Goal: Communication & Community: Answer question/provide support

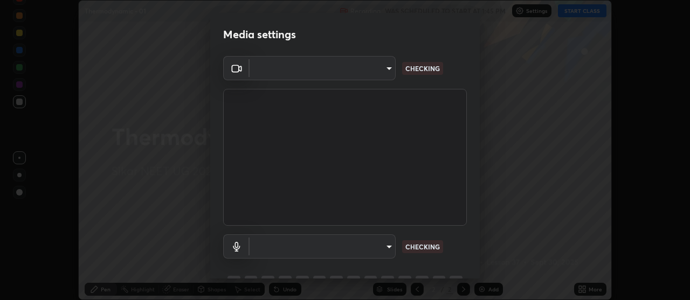
scroll to position [53, 0]
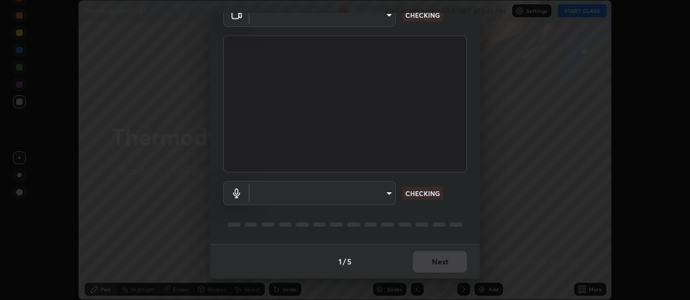
click at [387, 192] on body "Erase all Thermodynamic - 01 Recording WAS SCHEDULED TO START AT 1:45 PM Settin…" at bounding box center [345, 150] width 690 height 300
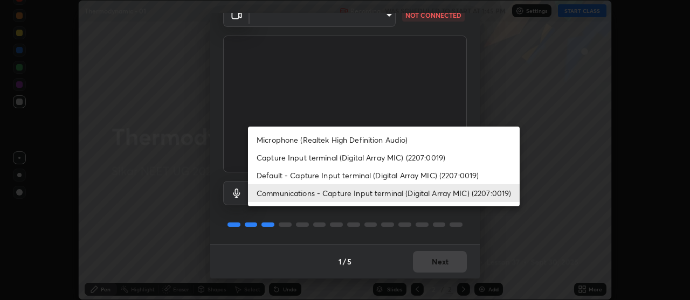
click at [394, 174] on li "Default - Capture Input terminal (Digital Array MIC) (2207:0019)" at bounding box center [384, 176] width 272 height 18
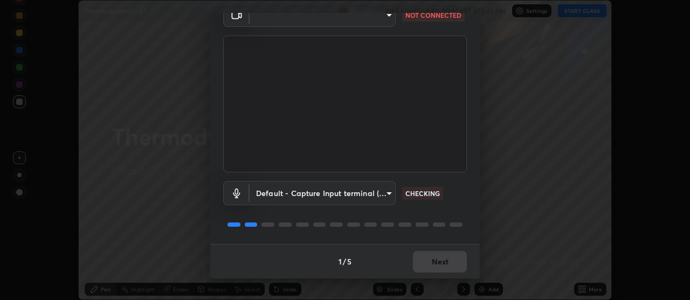
click at [392, 188] on body "Erase all Thermodynamic - 01 Recording WAS SCHEDULED TO START AT 1:45 PM Settin…" at bounding box center [345, 150] width 690 height 300
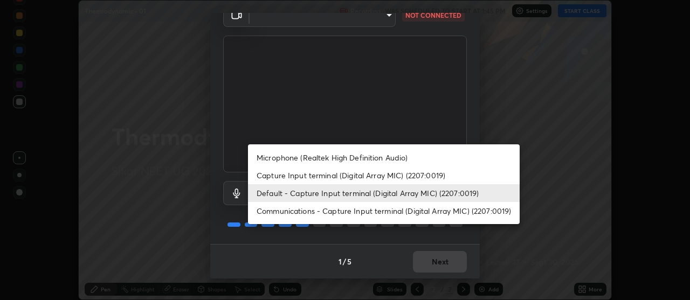
click at [386, 211] on li "Communications - Capture Input terminal (Digital Array MIC) (2207:0019)" at bounding box center [384, 211] width 272 height 18
type input "communications"
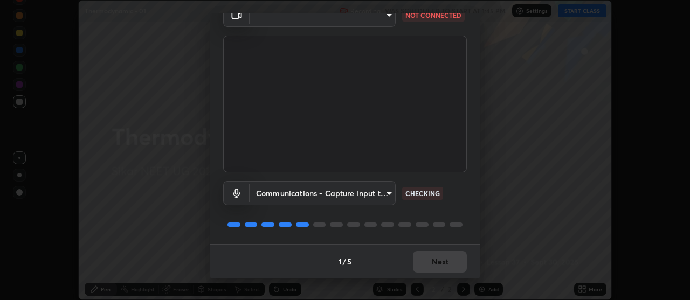
click at [386, 192] on body "Erase all Thermodynamic - 01 Recording WAS SCHEDULED TO START AT 1:45 PM Settin…" at bounding box center [345, 150] width 690 height 300
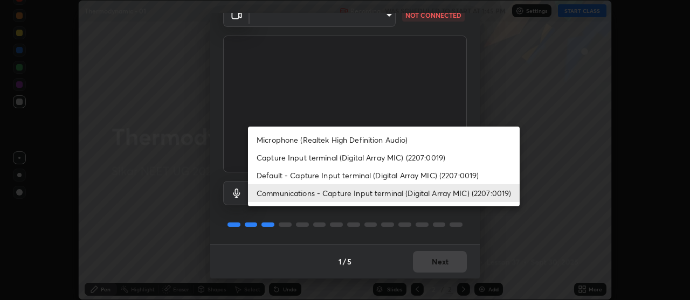
click at [508, 215] on div at bounding box center [345, 150] width 690 height 300
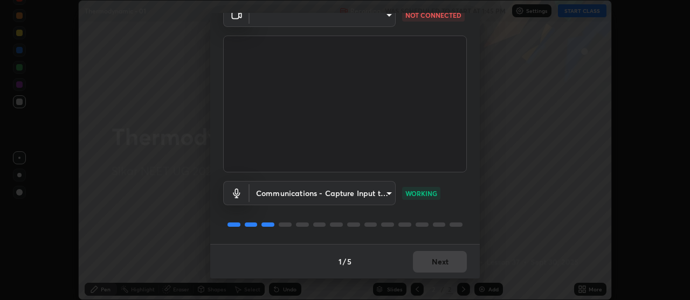
click at [439, 260] on div "1 / 5 Next" at bounding box center [345, 261] width 270 height 35
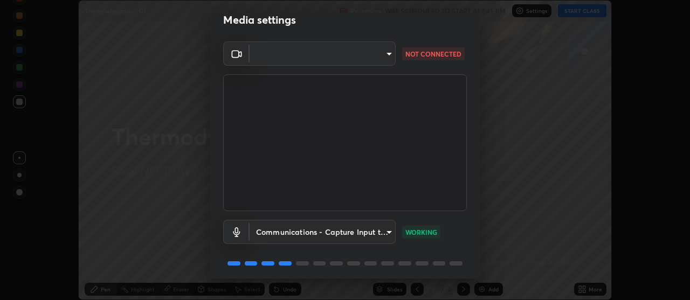
scroll to position [15, 0]
click at [391, 50] on body "Erase all Thermodynamic - 01 Recording WAS SCHEDULED TO START AT 1:45 PM Settin…" at bounding box center [345, 150] width 690 height 300
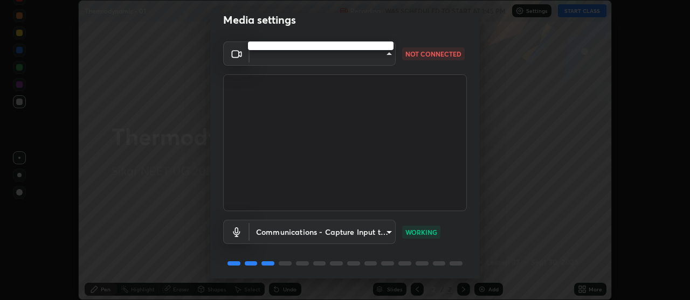
click at [389, 51] on div at bounding box center [345, 150] width 690 height 300
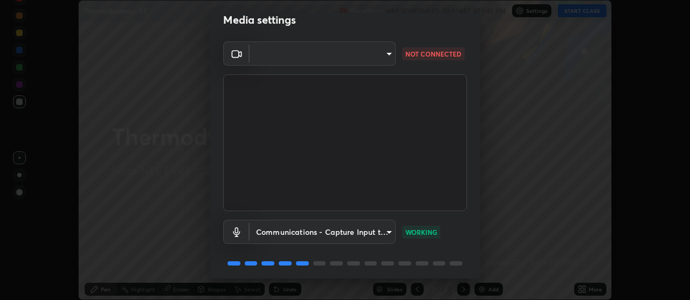
click at [389, 53] on body "Erase all Thermodynamic - 01 Recording WAS SCHEDULED TO START AT 1:45 PM Settin…" at bounding box center [345, 150] width 690 height 300
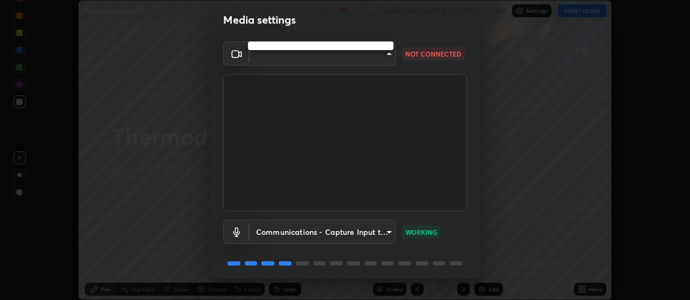
click at [387, 52] on div at bounding box center [345, 150] width 690 height 300
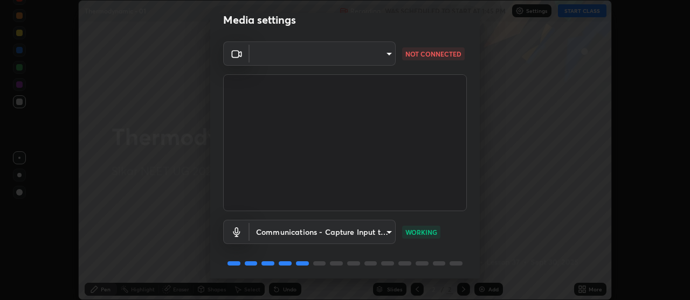
click at [387, 53] on body "Erase all Thermodynamic - 01 Recording WAS SCHEDULED TO START AT 1:45 PM Settin…" at bounding box center [345, 150] width 690 height 300
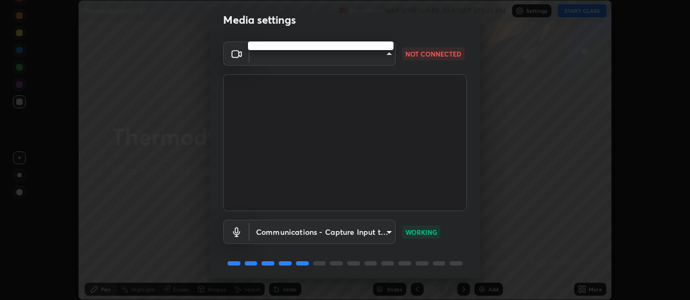
click at [378, 54] on div at bounding box center [345, 150] width 690 height 300
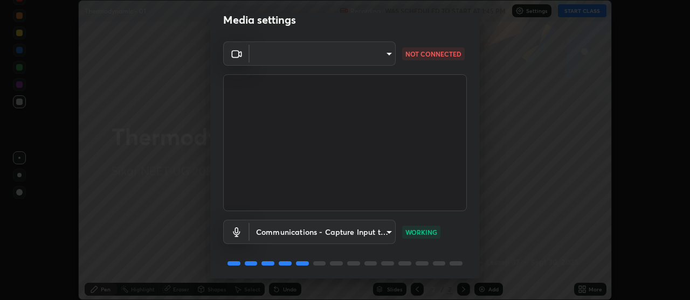
click at [384, 58] on body "Erase all Thermodynamic - 01 Recording WAS SCHEDULED TO START AT 1:45 PM Settin…" at bounding box center [345, 150] width 690 height 300
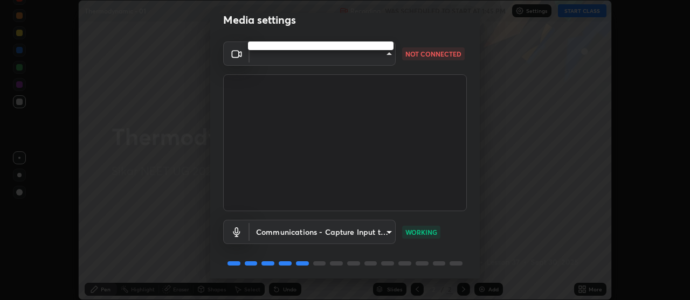
click at [387, 54] on div at bounding box center [345, 150] width 690 height 300
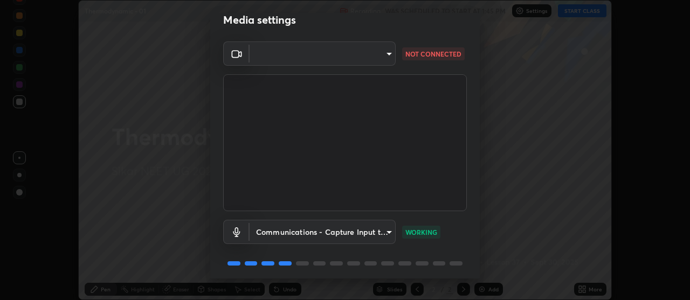
click at [387, 54] on body "Erase all Thermodynamic - 01 Recording WAS SCHEDULED TO START AT 1:45 PM Settin…" at bounding box center [345, 150] width 690 height 300
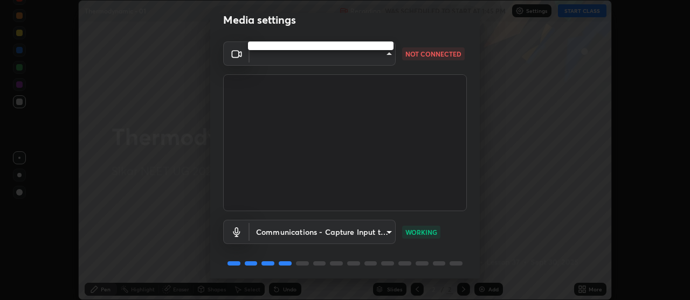
click at [353, 44] on ul at bounding box center [321, 46] width 146 height 9
click at [389, 56] on div at bounding box center [345, 150] width 690 height 300
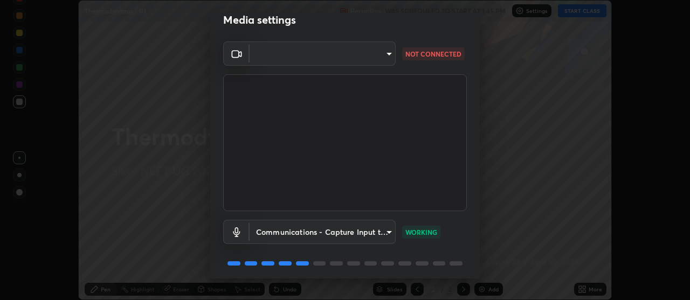
click at [389, 55] on body "Erase all Thermodynamic - 01 Recording WAS SCHEDULED TO START AT 1:45 PM Settin…" at bounding box center [345, 150] width 690 height 300
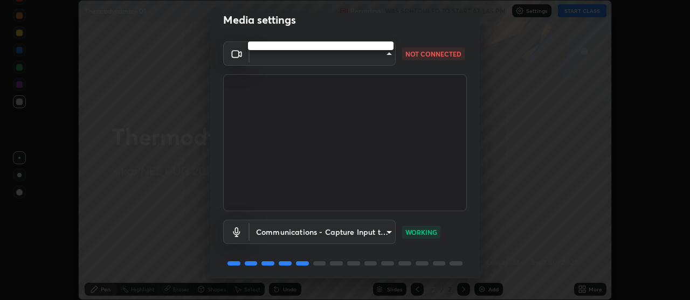
click at [354, 44] on ul at bounding box center [321, 46] width 146 height 9
click at [386, 56] on div at bounding box center [345, 150] width 690 height 300
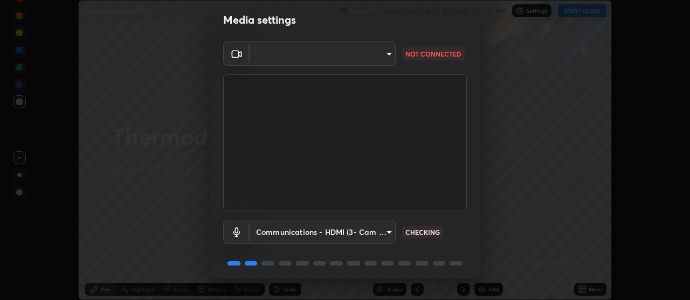
click at [386, 54] on body "Erase all Thermodynamic - 01 Recording WAS SCHEDULED TO START AT 1:45 PM Settin…" at bounding box center [345, 150] width 690 height 300
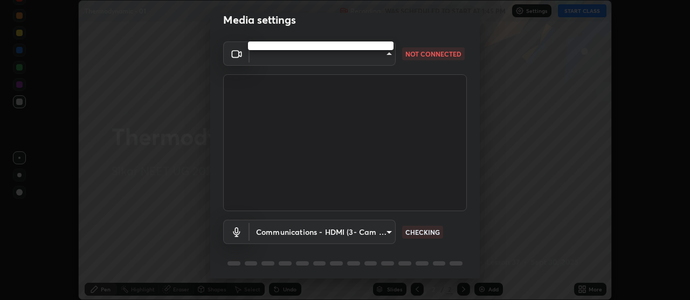
click at [376, 45] on ul at bounding box center [321, 46] width 146 height 9
click at [380, 237] on div at bounding box center [345, 150] width 690 height 300
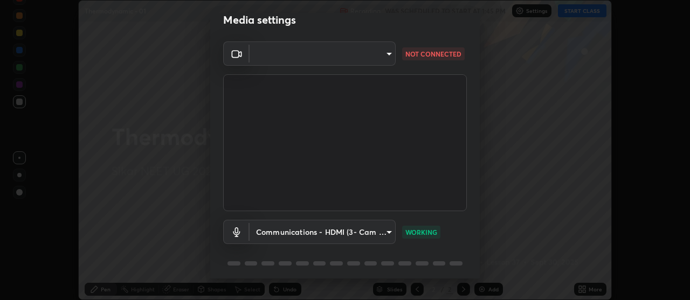
click at [387, 53] on body "Erase all Thermodynamic - 01 Recording WAS SCHEDULED TO START AT 1:45 PM Settin…" at bounding box center [345, 150] width 690 height 300
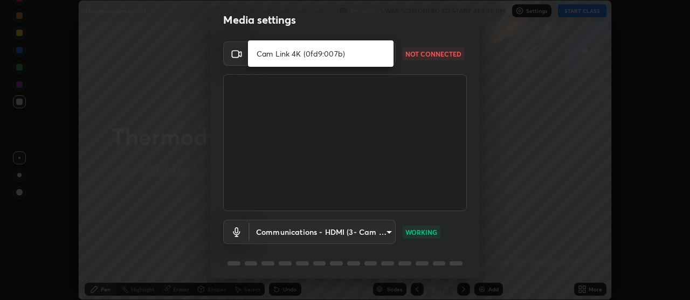
click at [359, 53] on li "Cam Link 4K (0fd9:007b)" at bounding box center [321, 54] width 146 height 18
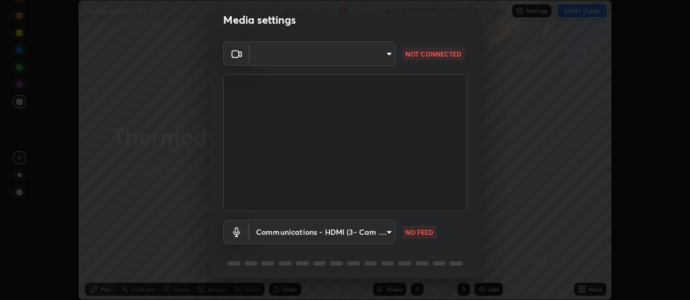
click at [388, 51] on body "Erase all Thermodynamic - 01 Recording WAS SCHEDULED TO START AT 1:45 PM Settin…" at bounding box center [345, 150] width 690 height 300
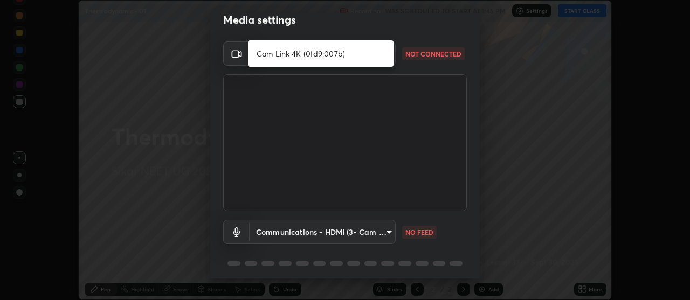
click at [363, 53] on li "Cam Link 4K (0fd9:007b)" at bounding box center [321, 54] width 146 height 18
type input "a5cdc83613c3bae9a0318ea4cc03bb6affda8ba727544137782433a3cbd06d6b"
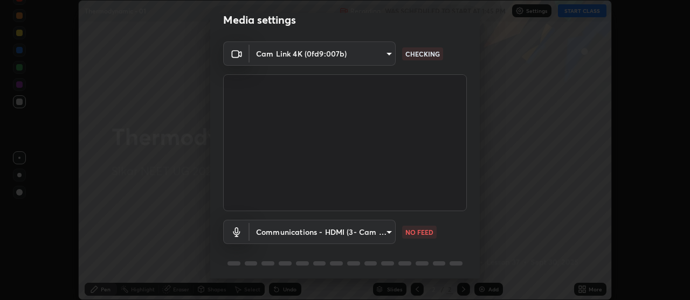
click at [388, 232] on body "Erase all Thermodynamic - 01 Recording WAS SCHEDULED TO START AT 1:45 PM Settin…" at bounding box center [345, 150] width 690 height 300
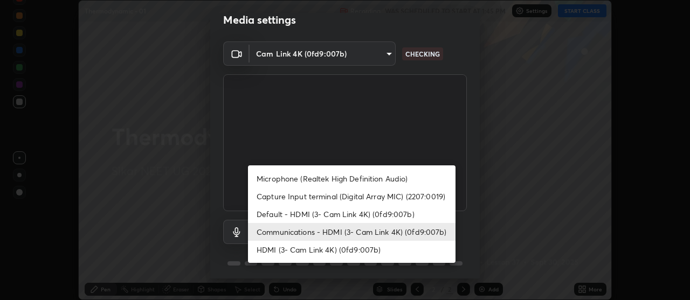
click at [383, 213] on li "Default - HDMI (3- Cam Link 4K) (0fd9:007b)" at bounding box center [352, 215] width 208 height 18
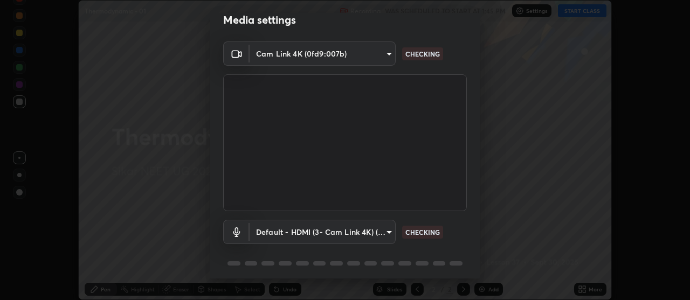
click at [384, 230] on body "Erase all Thermodynamic - 01 Recording WAS SCHEDULED TO START AT 1:45 PM Settin…" at bounding box center [345, 150] width 690 height 300
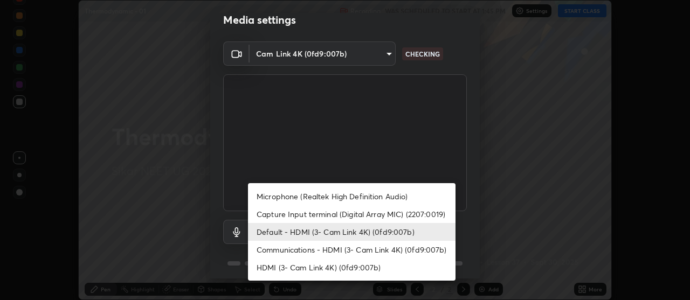
click at [391, 247] on li "Communications - HDMI (3- Cam Link 4K) (0fd9:007b)" at bounding box center [352, 250] width 208 height 18
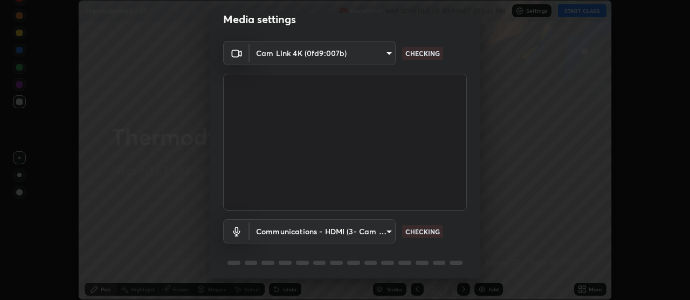
scroll to position [13, 0]
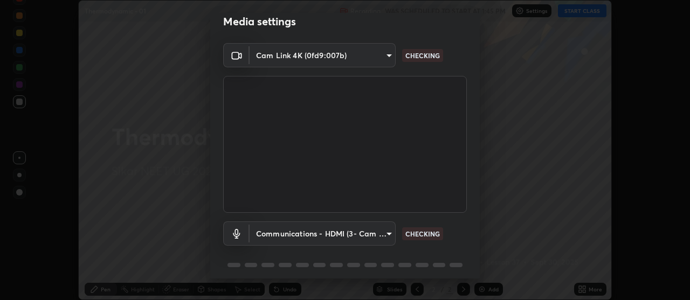
click at [388, 54] on body "Erase all Thermodynamic - 01 Recording WAS SCHEDULED TO START AT 1:45 PM Settin…" at bounding box center [345, 150] width 690 height 300
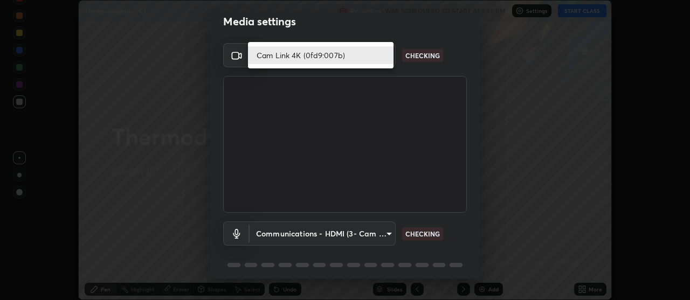
click at [373, 55] on li "Cam Link 4K (0fd9:007b)" at bounding box center [321, 55] width 146 height 18
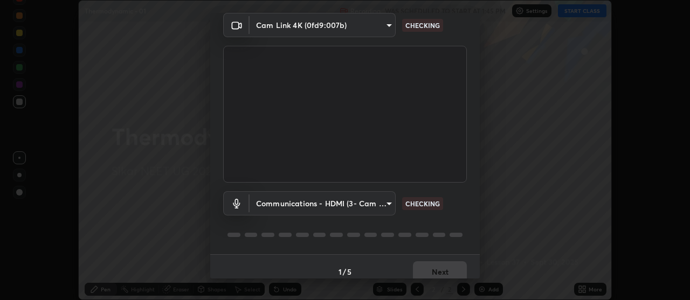
scroll to position [53, 0]
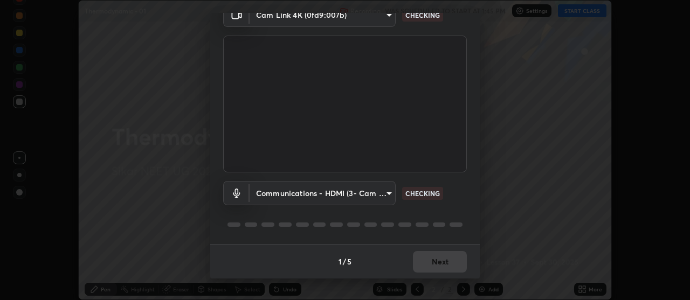
click at [389, 193] on body "Erase all Thermodynamic - 01 Recording WAS SCHEDULED TO START AT 1:45 PM Settin…" at bounding box center [345, 150] width 690 height 300
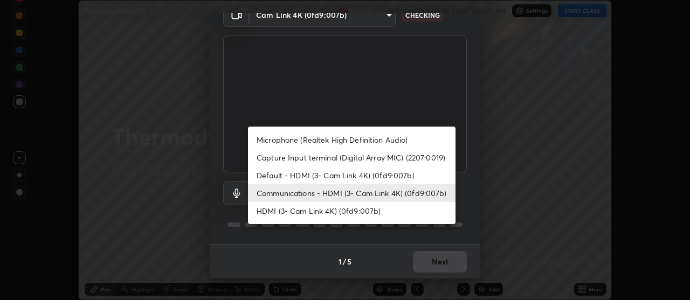
click at [396, 175] on li "Default - HDMI (3- Cam Link 4K) (0fd9:007b)" at bounding box center [352, 176] width 208 height 18
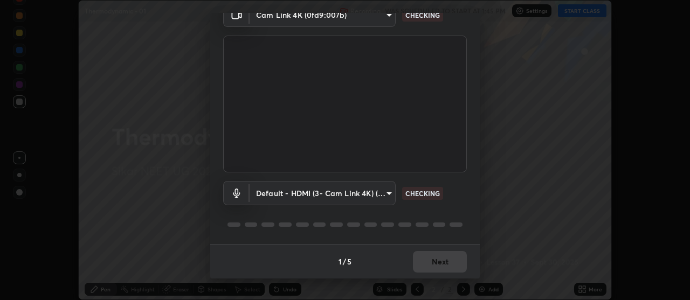
type input "default"
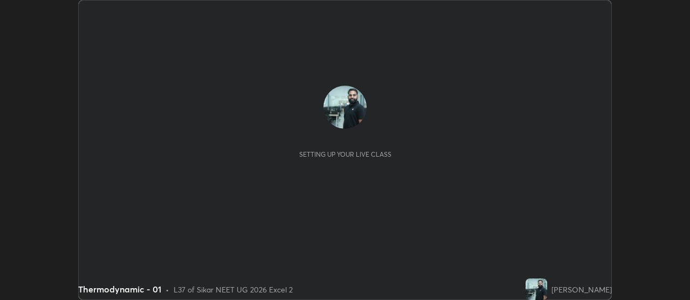
scroll to position [300, 690]
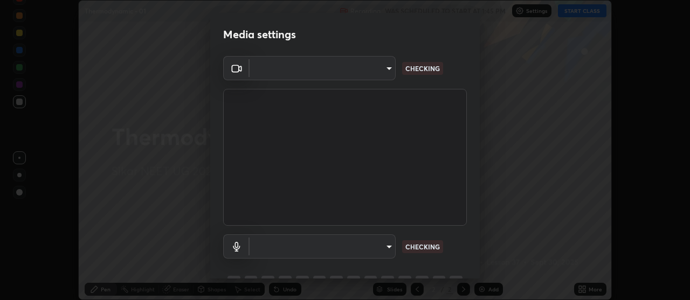
type input "a5cdc83613c3bae9a0318ea4cc03bb6affda8ba727544137782433a3cbd06d6b"
click at [583, 44] on div "Media settings Cam Link 4K (0fd9:007b) a5cdc83613c3bae9a0318ea4cc03bb6affda8ba7…" at bounding box center [345, 150] width 690 height 300
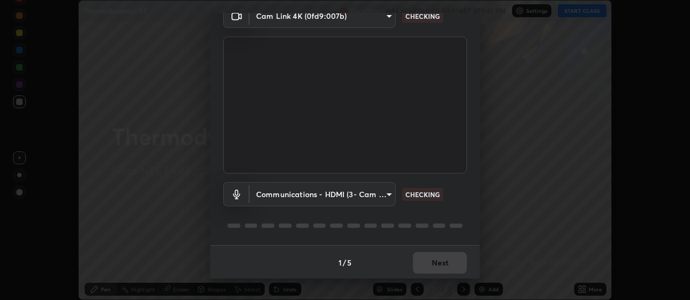
scroll to position [53, 0]
click at [391, 190] on body "Erase all Thermodynamic - 01 Recording WAS SCHEDULED TO START AT 1:45 PM Settin…" at bounding box center [345, 150] width 690 height 300
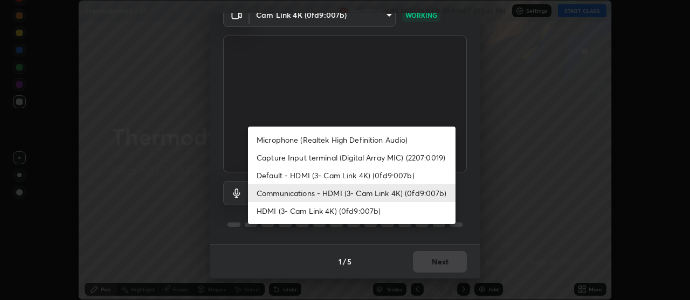
click at [376, 171] on li "Default - HDMI (3- Cam Link 4K) (0fd9:007b)" at bounding box center [352, 176] width 208 height 18
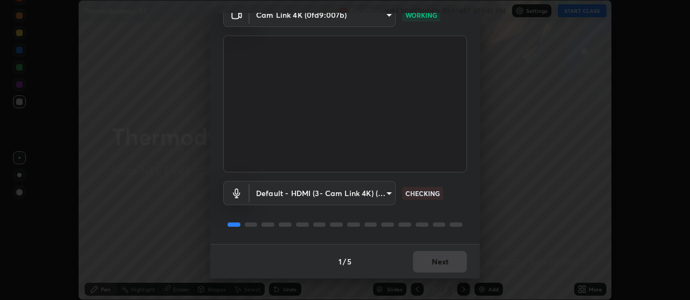
click at [371, 192] on body "Erase all Thermodynamic - 01 Recording WAS SCHEDULED TO START AT 1:45 PM Settin…" at bounding box center [345, 150] width 690 height 300
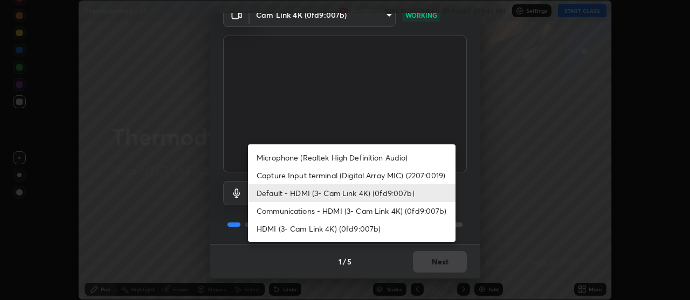
click at [371, 211] on li "Communications - HDMI (3- Cam Link 4K) (0fd9:007b)" at bounding box center [352, 211] width 208 height 18
type input "communications"
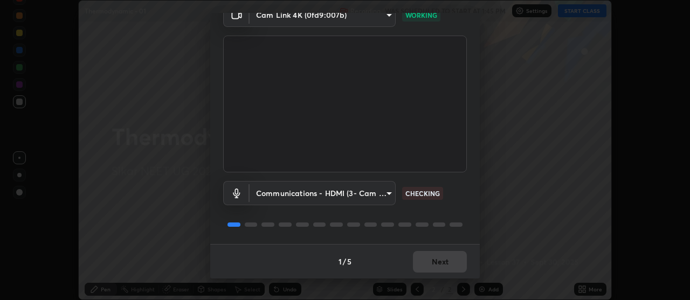
click at [440, 259] on div "1 / 5 Next" at bounding box center [345, 261] width 270 height 35
click at [443, 261] on div "1 / 5 Next" at bounding box center [345, 261] width 270 height 35
click at [446, 262] on div "1 / 5 Next" at bounding box center [345, 261] width 270 height 35
click at [445, 262] on div "1 / 5 Next" at bounding box center [345, 261] width 270 height 35
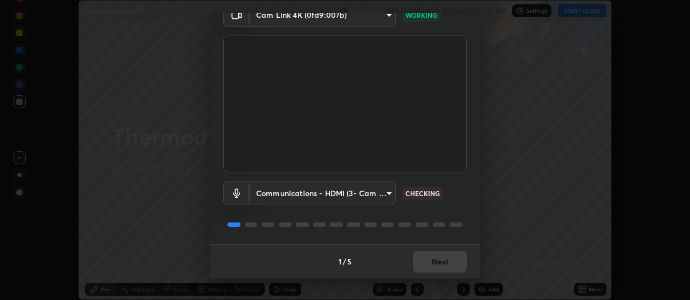
click at [446, 262] on div "1 / 5 Next" at bounding box center [345, 261] width 270 height 35
click at [446, 261] on div "1 / 5 Next" at bounding box center [345, 261] width 270 height 35
click at [446, 262] on div "1 / 5 Next" at bounding box center [345, 261] width 270 height 35
click at [444, 260] on div "1 / 5 Next" at bounding box center [345, 261] width 270 height 35
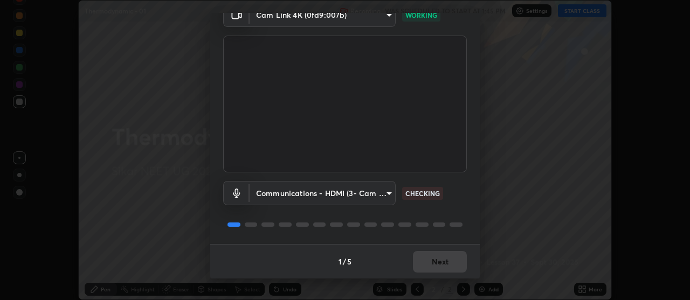
click at [446, 261] on div "1 / 5 Next" at bounding box center [345, 261] width 270 height 35
click at [447, 261] on div "1 / 5 Next" at bounding box center [345, 261] width 270 height 35
click at [446, 260] on div "1 / 5 Next" at bounding box center [345, 261] width 270 height 35
click at [446, 258] on div "1 / 5 Next" at bounding box center [345, 261] width 270 height 35
click at [445, 259] on div "1 / 5 Next" at bounding box center [345, 261] width 270 height 35
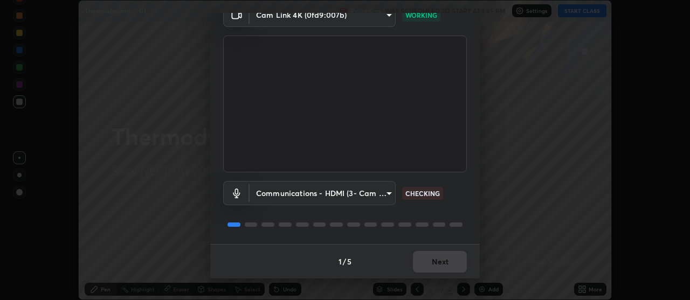
click at [444, 260] on div "1 / 5 Next" at bounding box center [345, 261] width 270 height 35
click at [445, 261] on div "1 / 5 Next" at bounding box center [345, 261] width 270 height 35
click at [446, 262] on div "1 / 5 Next" at bounding box center [345, 261] width 270 height 35
click at [445, 261] on div "1 / 5 Next" at bounding box center [345, 261] width 270 height 35
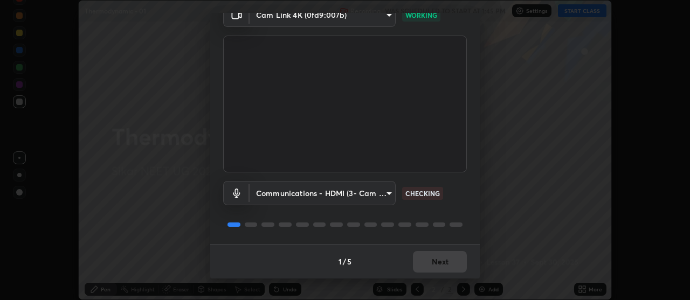
click at [445, 260] on div "1 / 5 Next" at bounding box center [345, 261] width 270 height 35
click at [446, 261] on div "1 / 5 Next" at bounding box center [345, 261] width 270 height 35
click at [447, 261] on button "Next" at bounding box center [440, 262] width 54 height 22
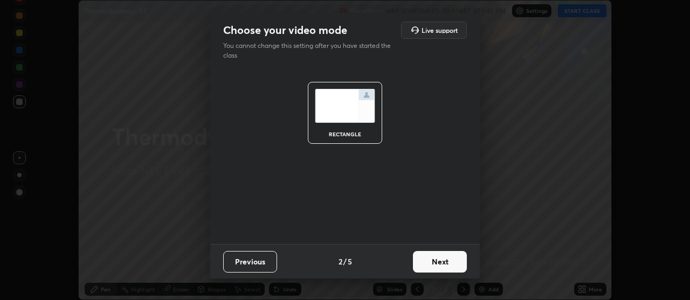
scroll to position [0, 0]
click at [448, 261] on button "Next" at bounding box center [440, 262] width 54 height 22
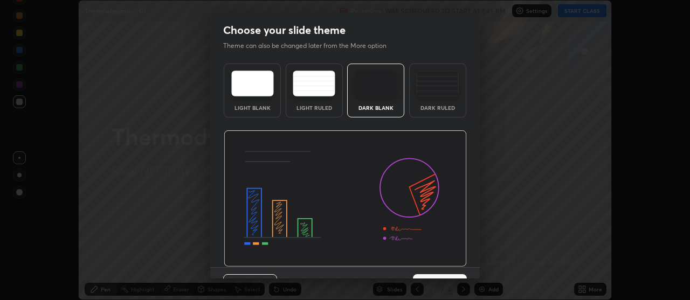
click at [449, 261] on img at bounding box center [345, 199] width 243 height 137
click at [450, 261] on img at bounding box center [345, 199] width 243 height 137
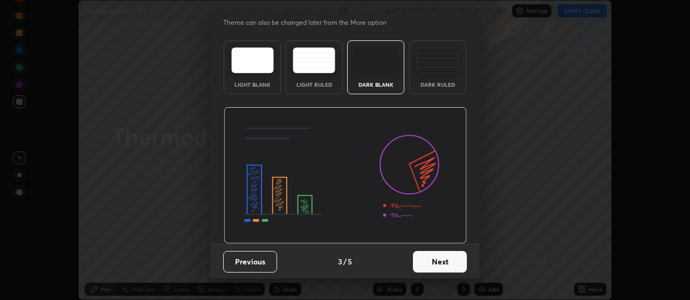
click at [448, 254] on button "Next" at bounding box center [440, 262] width 54 height 22
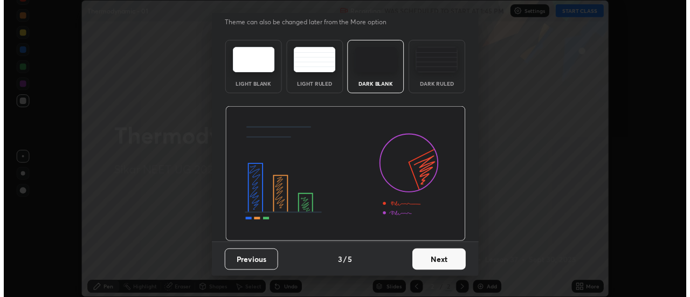
scroll to position [0, 0]
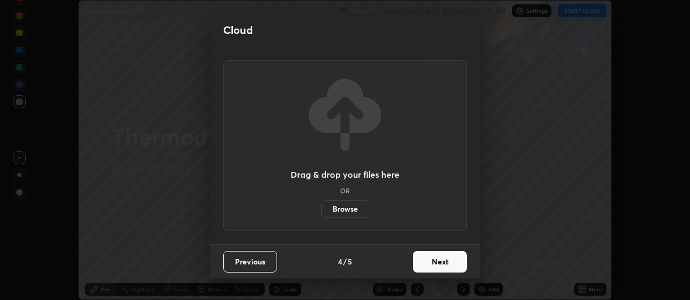
click at [454, 256] on button "Next" at bounding box center [440, 262] width 54 height 22
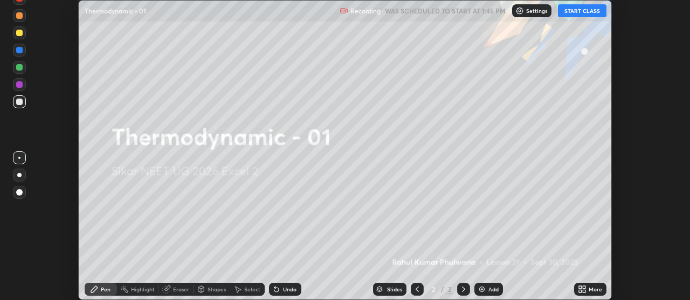
click at [577, 6] on button "START CLASS" at bounding box center [582, 10] width 49 height 13
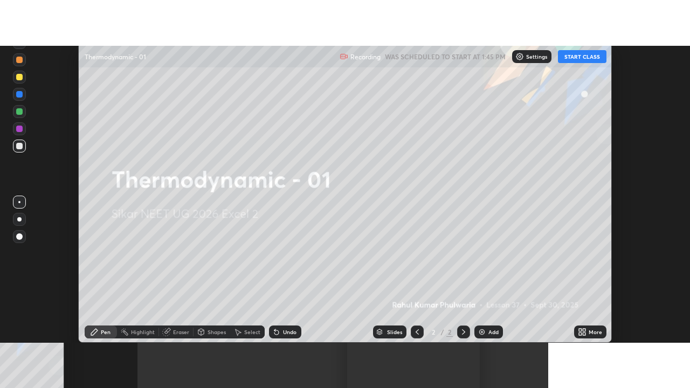
scroll to position [53647, 53253]
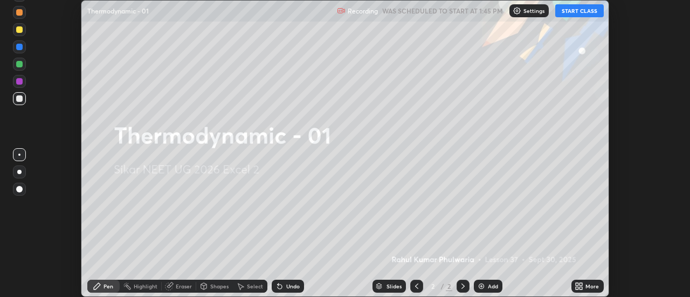
click at [582, 288] on icon at bounding box center [581, 288] width 3 height 3
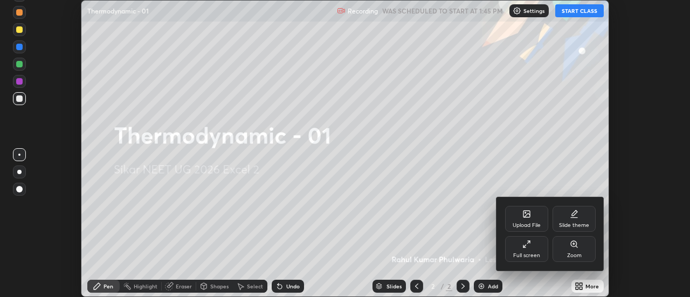
click at [528, 249] on div "Full screen" at bounding box center [526, 249] width 43 height 26
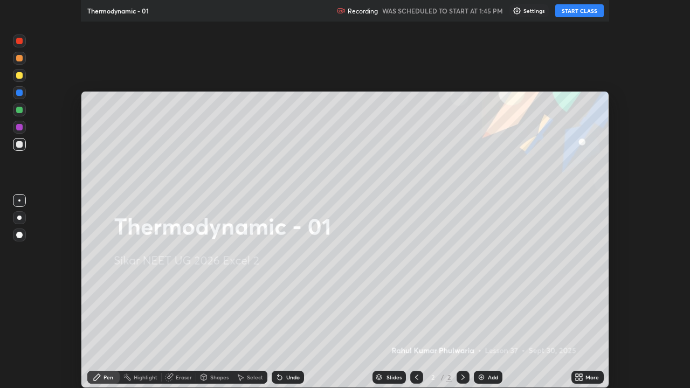
scroll to position [388, 690]
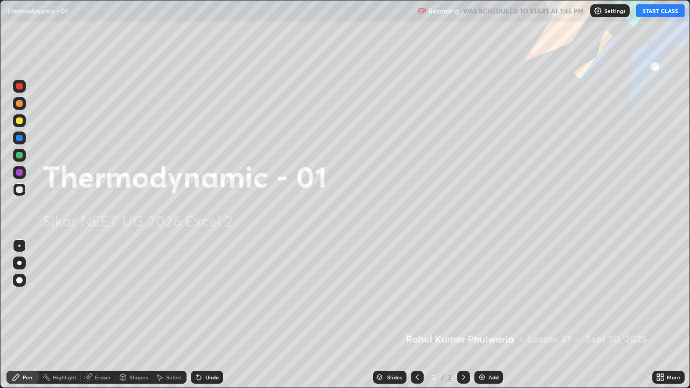
click at [653, 9] on button "START CLASS" at bounding box center [661, 10] width 49 height 13
click at [654, 13] on button "START CLASS" at bounding box center [661, 10] width 49 height 13
click at [654, 9] on button "START CLASS" at bounding box center [661, 10] width 49 height 13
click at [657, 8] on button "START CLASS" at bounding box center [661, 10] width 49 height 13
click at [658, 9] on button "START CLASS" at bounding box center [661, 10] width 49 height 13
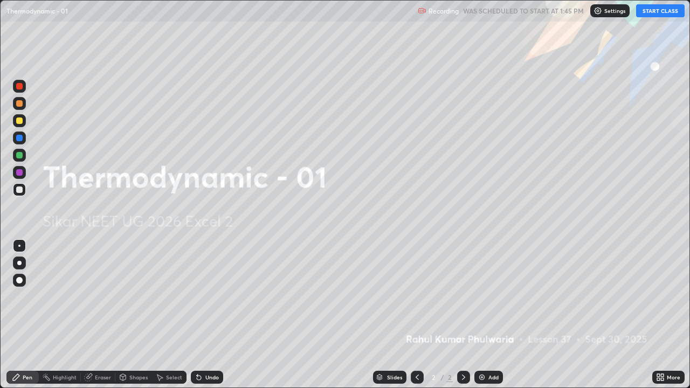
click at [660, 10] on button "START CLASS" at bounding box center [661, 10] width 49 height 13
click at [659, 10] on button "START CLASS" at bounding box center [661, 10] width 49 height 13
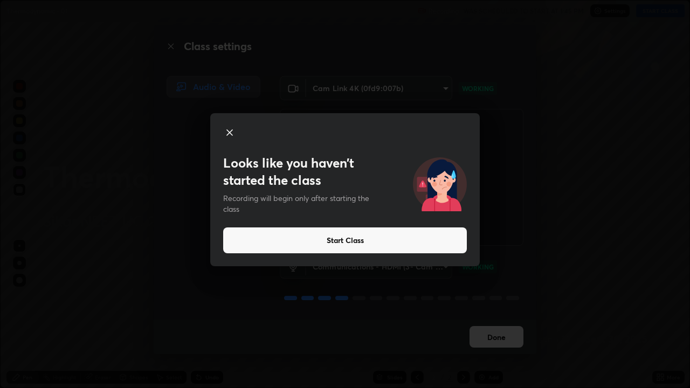
click at [238, 240] on button "Start Class" at bounding box center [345, 241] width 244 height 26
click at [446, 236] on button "Start Class" at bounding box center [345, 241] width 244 height 26
click at [446, 242] on button "Start Class" at bounding box center [345, 241] width 244 height 26
click at [447, 240] on button "Start Class" at bounding box center [345, 241] width 244 height 26
click at [446, 239] on button "Start Class" at bounding box center [345, 241] width 244 height 26
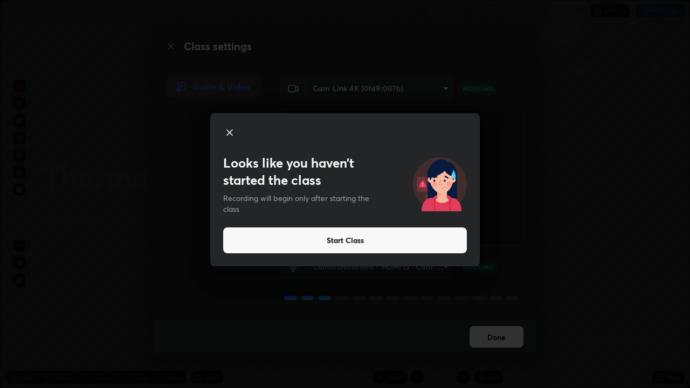
click at [451, 245] on button "Start Class" at bounding box center [345, 241] width 244 height 26
click at [230, 133] on icon at bounding box center [229, 132] width 5 height 5
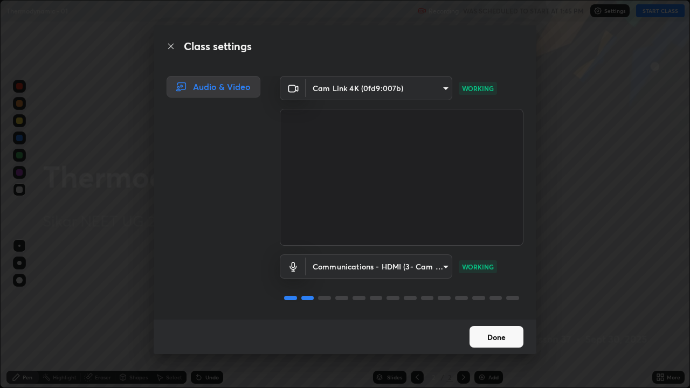
click at [495, 300] on button "Done" at bounding box center [497, 337] width 54 height 22
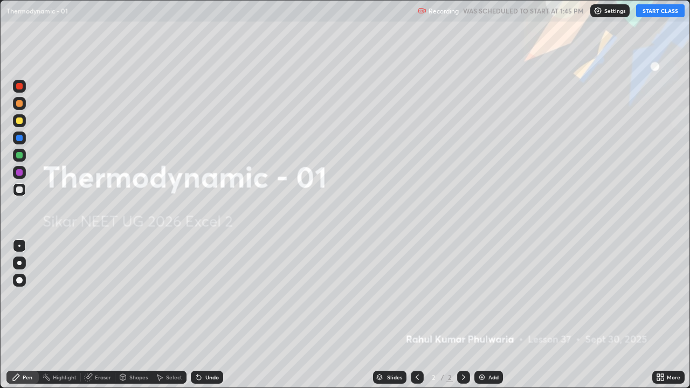
click at [646, 16] on button "START CLASS" at bounding box center [661, 10] width 49 height 13
click at [649, 15] on button "START CLASS" at bounding box center [661, 10] width 49 height 13
click at [652, 14] on button "START CLASS" at bounding box center [661, 10] width 49 height 13
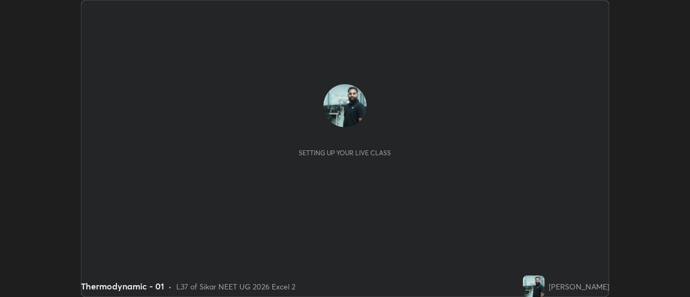
scroll to position [297, 690]
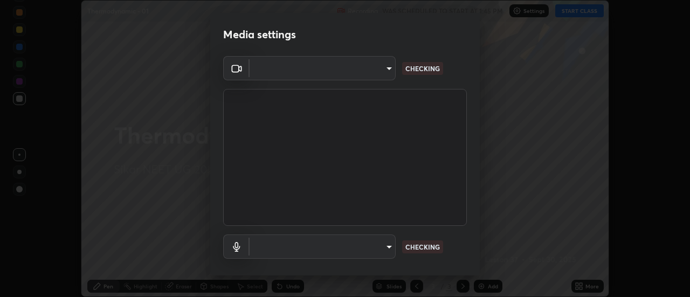
type input "a5cdc83613c3bae9a0318ea4cc03bb6affda8ba727544137782433a3cbd06d6b"
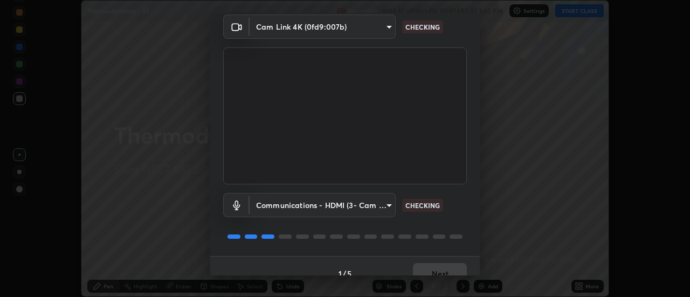
scroll to position [57, 0]
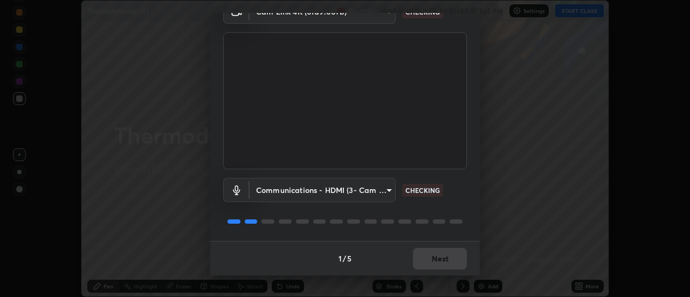
click at [386, 187] on body "Erase all Thermodynamic - 01 Recording WAS SCHEDULED TO START AT 1:45 PM Settin…" at bounding box center [345, 148] width 690 height 297
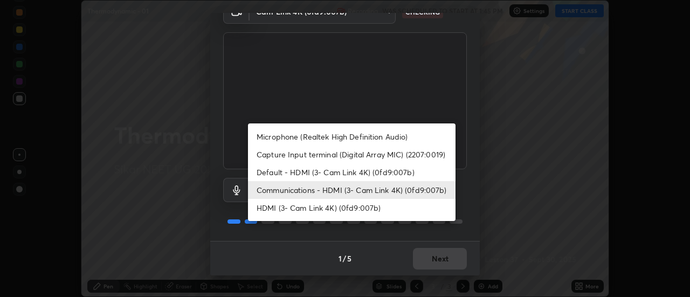
click at [380, 173] on li "Default - HDMI (3- Cam Link 4K) (0fd9:007b)" at bounding box center [352, 172] width 208 height 18
type input "default"
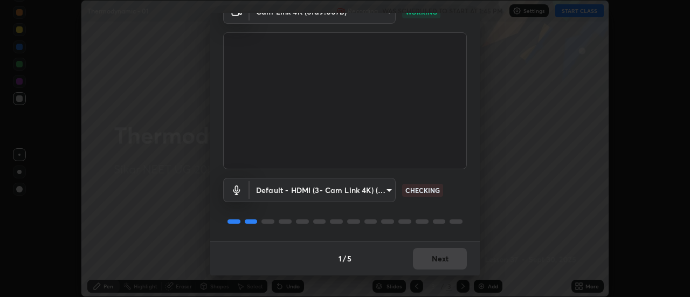
click at [441, 254] on div "1 / 5 Next" at bounding box center [345, 258] width 270 height 35
click at [442, 254] on div "1 / 5 Next" at bounding box center [345, 258] width 270 height 35
click at [445, 256] on div "1 / 5 Next" at bounding box center [345, 258] width 270 height 35
click at [445, 258] on div "1 / 5 Next" at bounding box center [345, 258] width 270 height 35
click at [444, 259] on div "1 / 5 Next" at bounding box center [345, 258] width 270 height 35
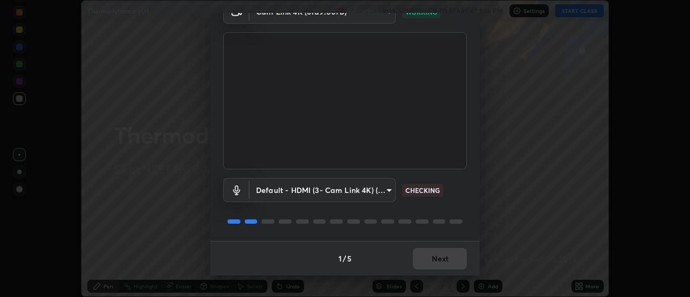
click at [444, 259] on div "1 / 5 Next" at bounding box center [345, 258] width 270 height 35
click at [443, 258] on div "1 / 5 Next" at bounding box center [345, 258] width 270 height 35
click at [443, 259] on div "1 / 5 Next" at bounding box center [345, 258] width 270 height 35
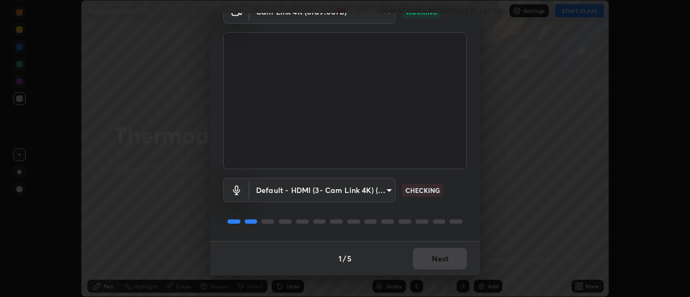
click at [442, 259] on button "Next" at bounding box center [440, 259] width 54 height 22
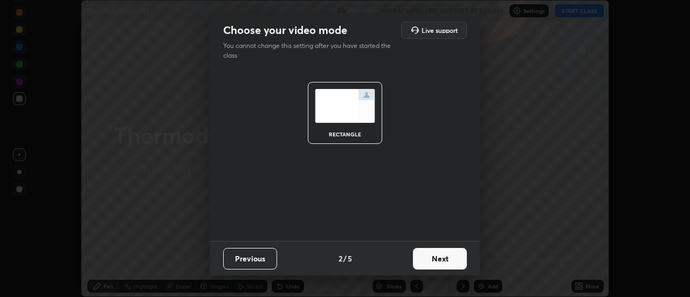
scroll to position [0, 0]
click at [443, 258] on button "Next" at bounding box center [440, 259] width 54 height 22
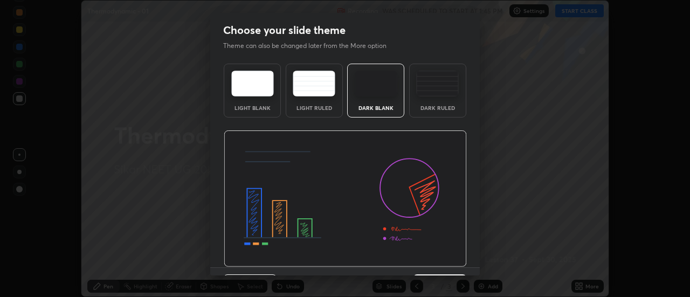
click at [445, 259] on img at bounding box center [345, 199] width 243 height 137
click at [447, 259] on img at bounding box center [345, 199] width 243 height 137
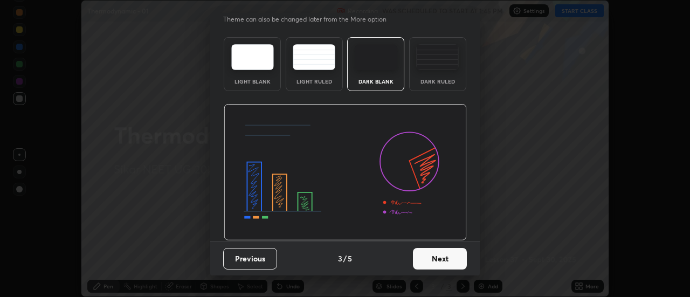
click at [451, 256] on button "Next" at bounding box center [440, 259] width 54 height 22
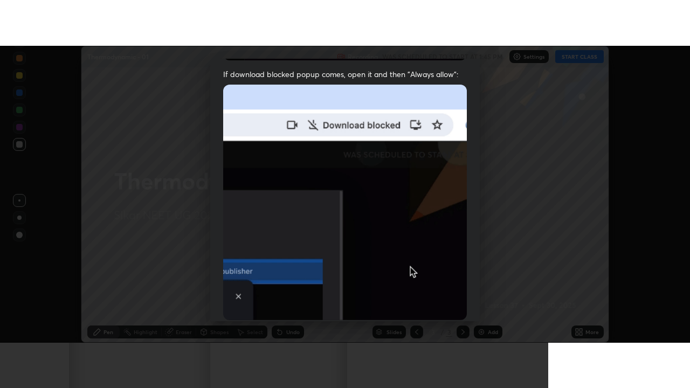
scroll to position [277, 0]
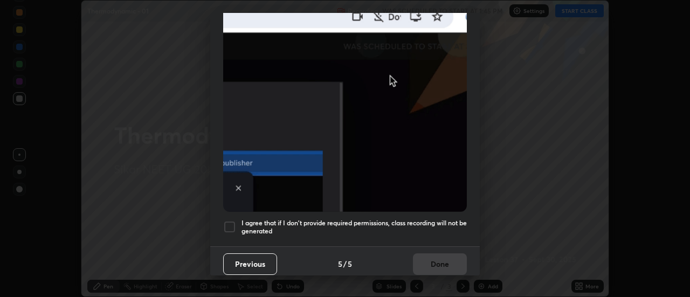
click at [400, 219] on h5 "I agree that if I don't provide required permissions, class recording will not …" at bounding box center [354, 227] width 225 height 17
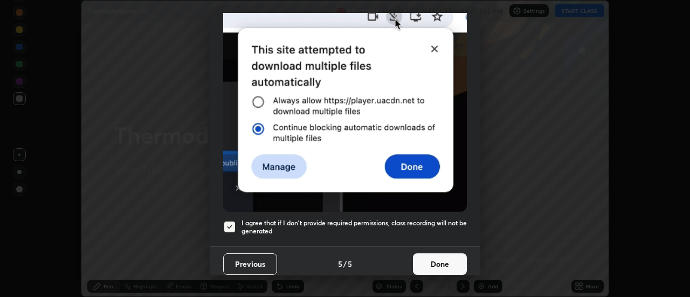
click at [436, 254] on button "Done" at bounding box center [440, 265] width 54 height 22
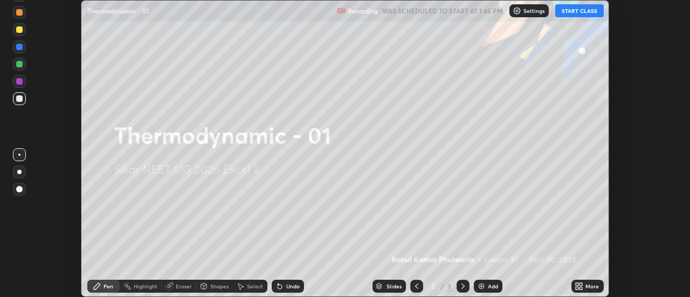
click at [584, 285] on div "More" at bounding box center [588, 286] width 32 height 13
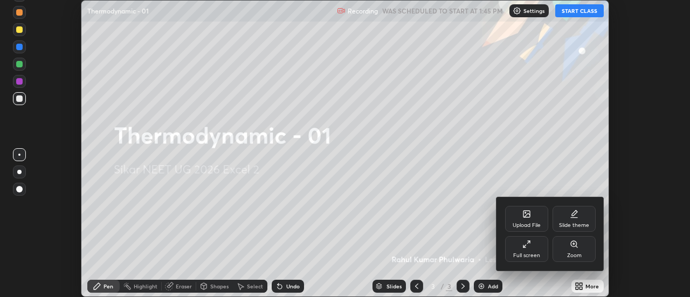
click at [530, 249] on div "Full screen" at bounding box center [526, 249] width 43 height 26
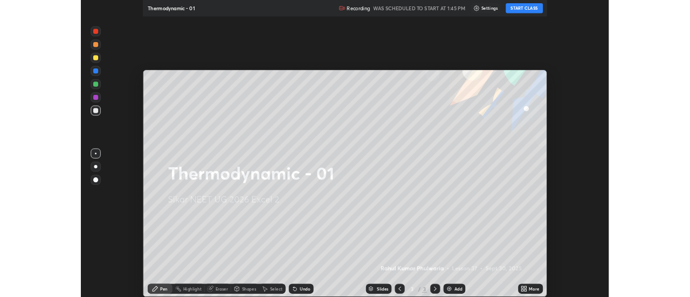
scroll to position [388, 690]
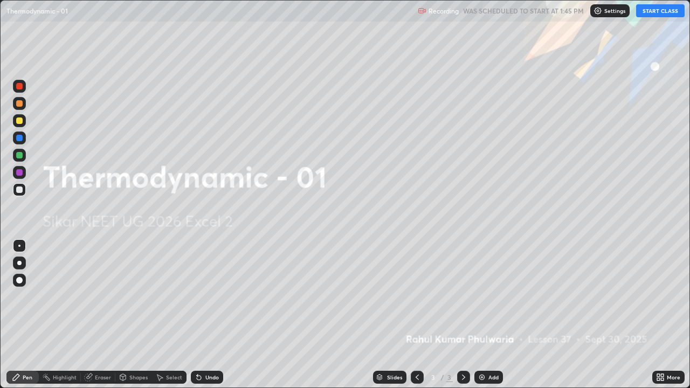
click at [656, 8] on button "START CLASS" at bounding box center [661, 10] width 49 height 13
click at [483, 297] on img at bounding box center [482, 377] width 9 height 9
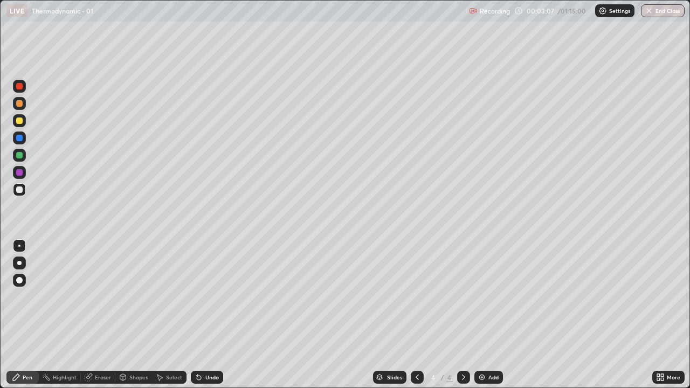
click at [20, 121] on div at bounding box center [19, 121] width 6 height 6
click at [209, 297] on div "Undo" at bounding box center [205, 378] width 37 height 22
click at [100, 297] on div "Eraser" at bounding box center [98, 378] width 35 height 22
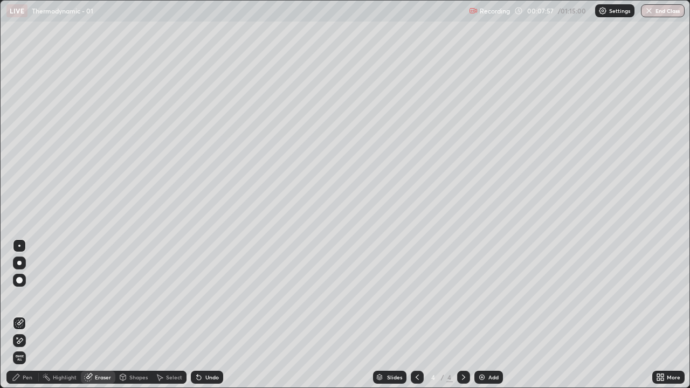
click at [26, 297] on div "Pen" at bounding box center [28, 377] width 10 height 5
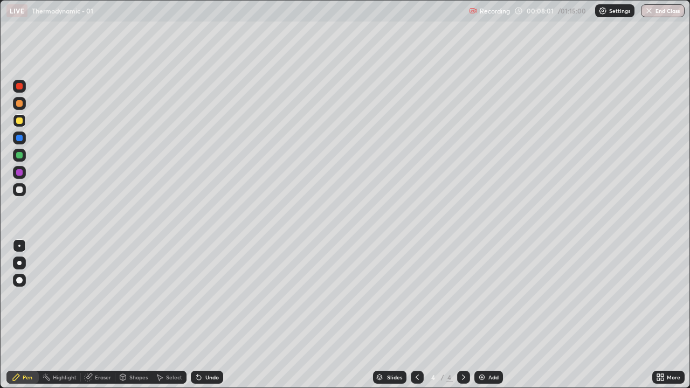
click at [16, 191] on div at bounding box center [19, 189] width 13 height 13
click at [479, 297] on img at bounding box center [482, 377] width 9 height 9
click at [20, 123] on div at bounding box center [19, 121] width 6 height 6
click at [484, 297] on img at bounding box center [482, 377] width 9 height 9
click at [491, 297] on div "Add" at bounding box center [494, 377] width 10 height 5
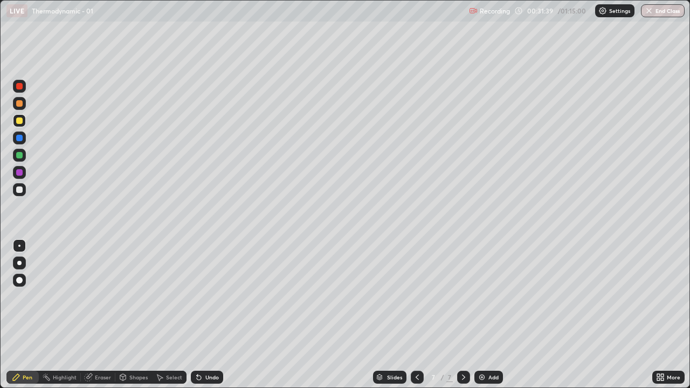
click at [17, 190] on div at bounding box center [19, 190] width 6 height 6
click at [19, 119] on div at bounding box center [19, 121] width 6 height 6
click at [18, 192] on div at bounding box center [19, 190] width 6 height 6
click at [212, 297] on div "Undo" at bounding box center [212, 377] width 13 height 5
click at [480, 297] on img at bounding box center [482, 377] width 9 height 9
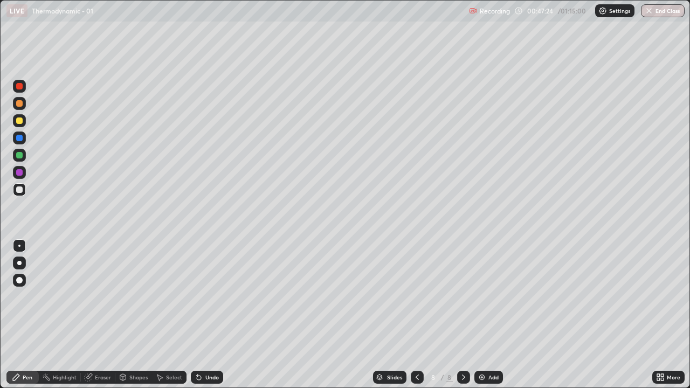
click at [18, 192] on div at bounding box center [19, 190] width 6 height 6
click at [416, 297] on icon at bounding box center [417, 377] width 9 height 9
click at [463, 297] on icon at bounding box center [464, 377] width 9 height 9
click at [416, 297] on icon at bounding box center [417, 377] width 9 height 9
click at [463, 297] on icon at bounding box center [464, 377] width 9 height 9
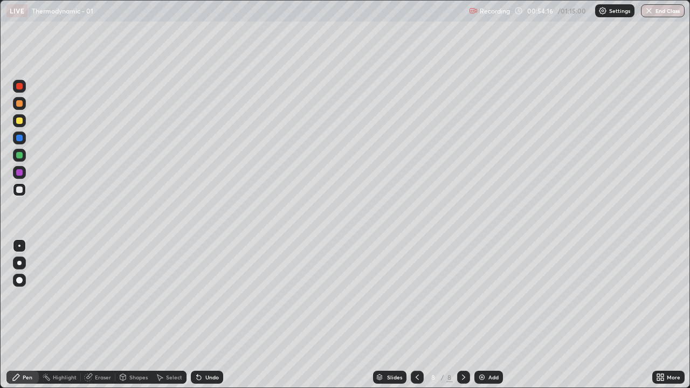
click at [489, 297] on div "Add" at bounding box center [494, 377] width 10 height 5
click at [95, 297] on div "Eraser" at bounding box center [103, 377] width 16 height 5
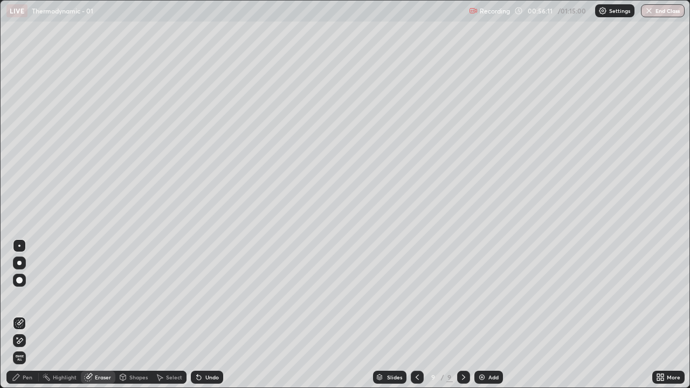
click at [25, 297] on div "Pen" at bounding box center [22, 377] width 32 height 13
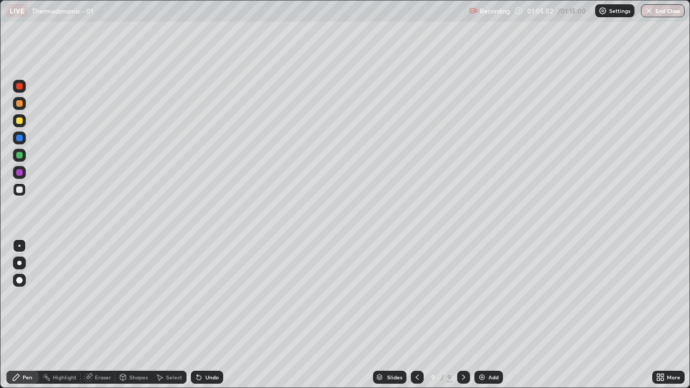
click at [653, 14] on img "button" at bounding box center [649, 10] width 9 height 9
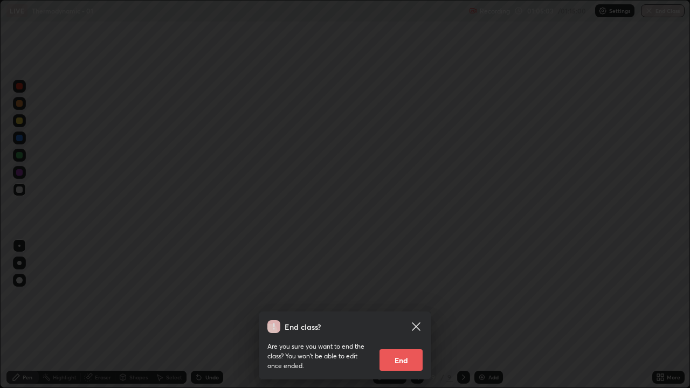
click at [409, 297] on button "End" at bounding box center [401, 361] width 43 height 22
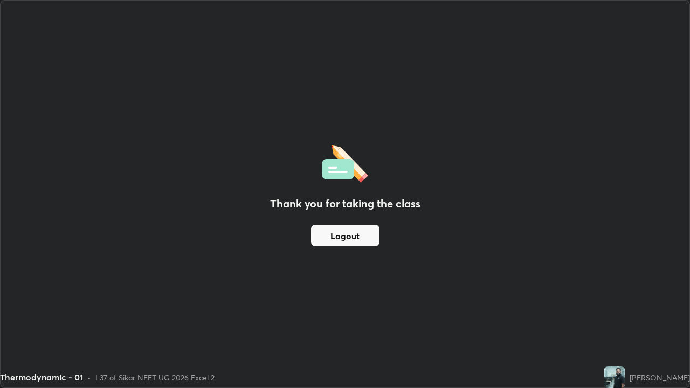
click at [351, 237] on button "Logout" at bounding box center [345, 236] width 69 height 22
click at [352, 232] on button "Logout" at bounding box center [345, 236] width 69 height 22
click at [355, 227] on button "Logout" at bounding box center [345, 236] width 69 height 22
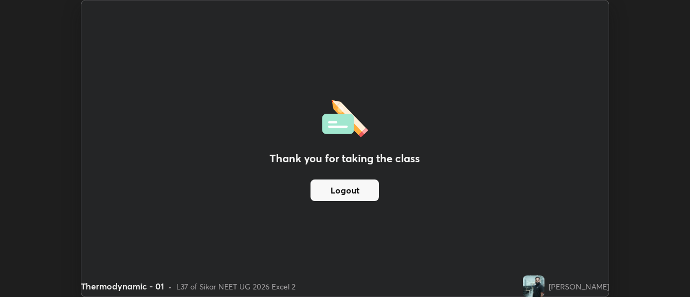
scroll to position [53647, 53253]
